Goal: Task Accomplishment & Management: Use online tool/utility

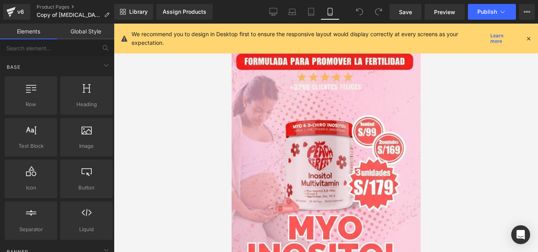
click at [525, 37] on icon at bounding box center [528, 38] width 7 height 7
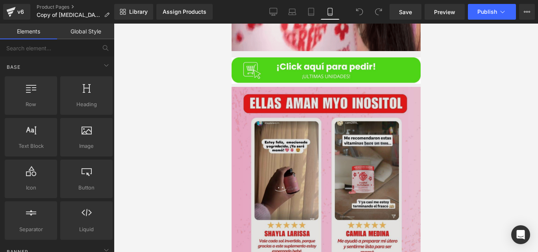
scroll to position [590, 0]
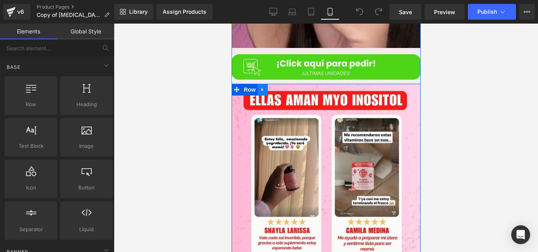
click at [261, 88] on icon at bounding box center [262, 90] width 2 height 4
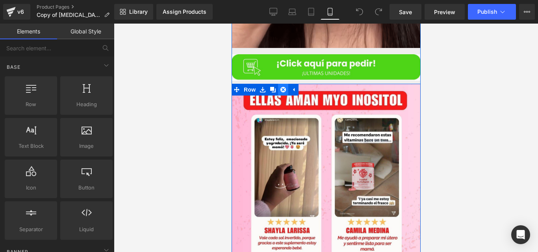
click at [280, 87] on icon at bounding box center [283, 90] width 6 height 6
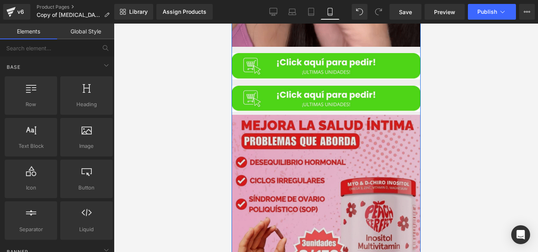
scroll to position [601, 0]
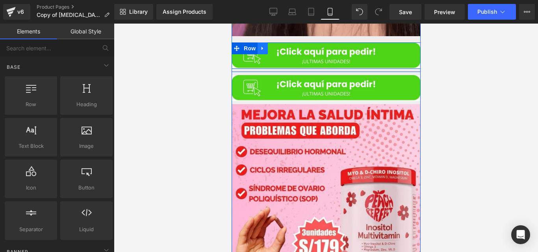
click at [259, 45] on icon at bounding box center [262, 48] width 6 height 6
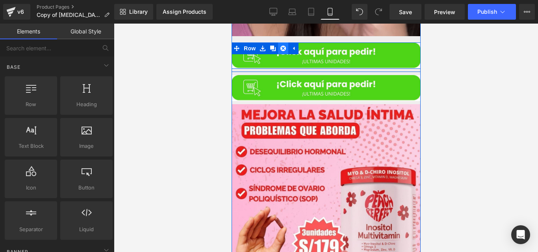
click at [280, 46] on icon at bounding box center [283, 49] width 6 height 6
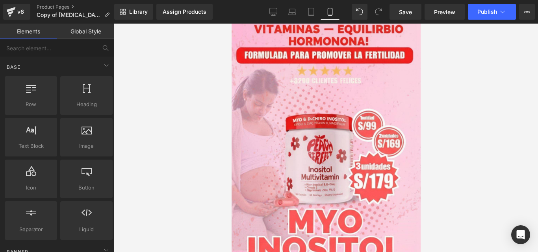
scroll to position [0, 0]
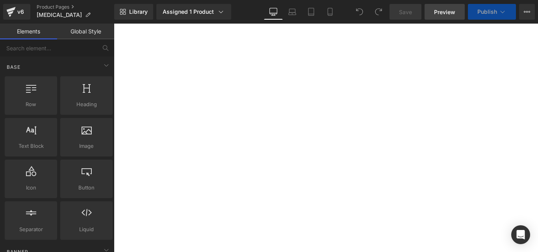
click at [435, 11] on span "Preview" at bounding box center [444, 12] width 21 height 8
